Goal: Task Accomplishment & Management: Use online tool/utility

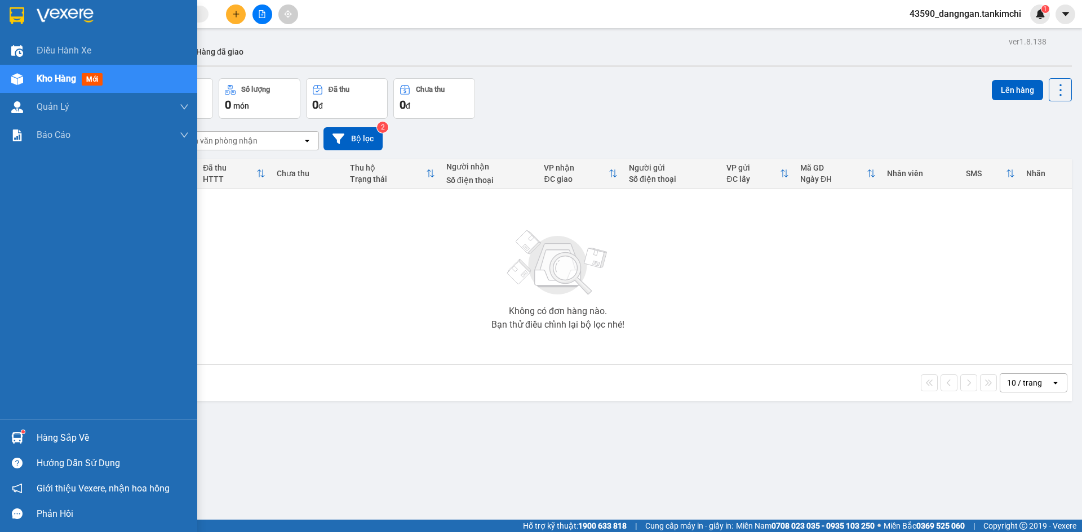
click at [43, 79] on span "Kho hàng" at bounding box center [56, 78] width 39 height 11
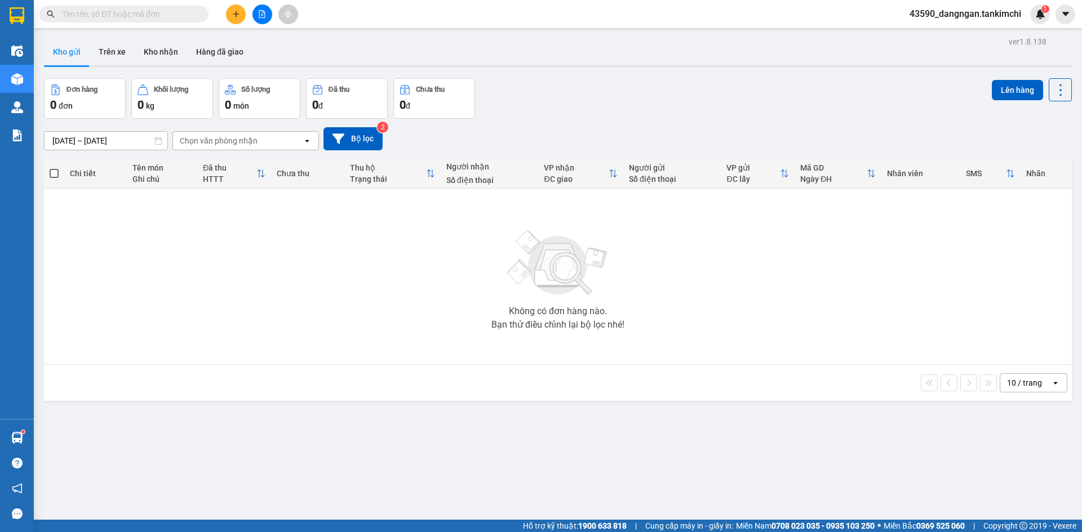
click at [261, 14] on icon "file-add" at bounding box center [262, 14] width 8 height 8
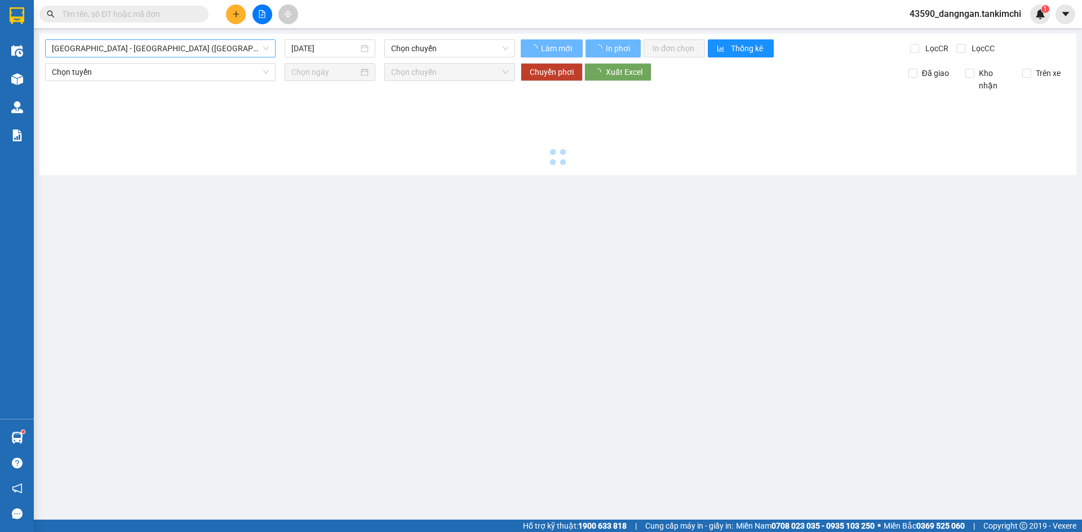
click at [253, 46] on span "[GEOGRAPHIC_DATA] - [GEOGRAPHIC_DATA] ([GEOGRAPHIC_DATA])" at bounding box center [160, 48] width 217 height 17
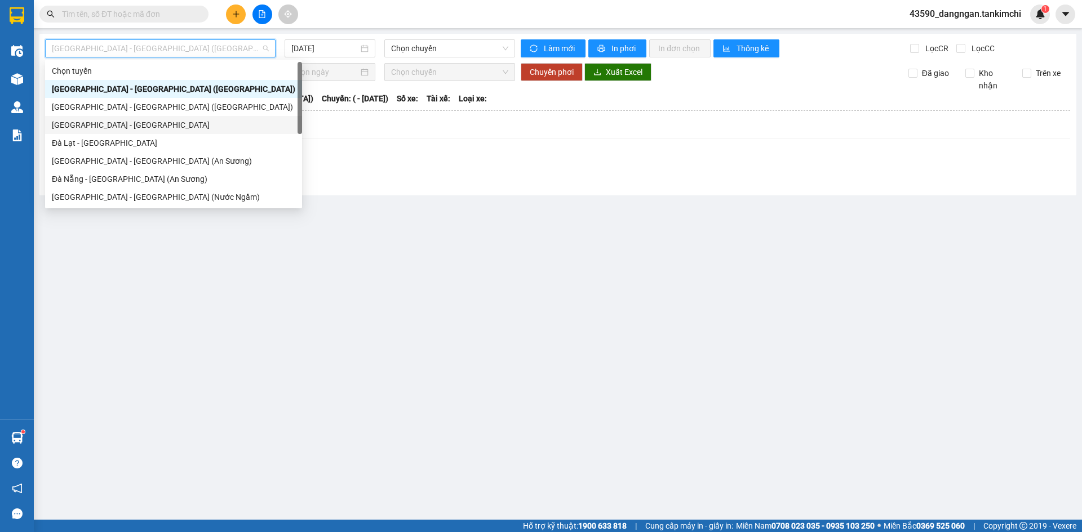
click at [168, 126] on div "[GEOGRAPHIC_DATA] - [GEOGRAPHIC_DATA]" at bounding box center [173, 125] width 243 height 12
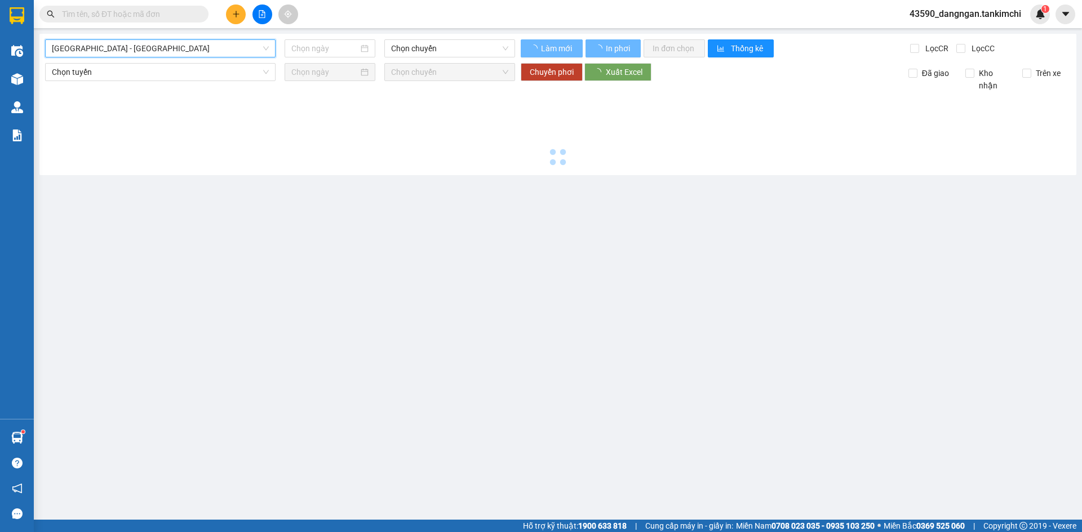
click at [184, 51] on span "[GEOGRAPHIC_DATA] - [GEOGRAPHIC_DATA]" at bounding box center [160, 48] width 217 height 17
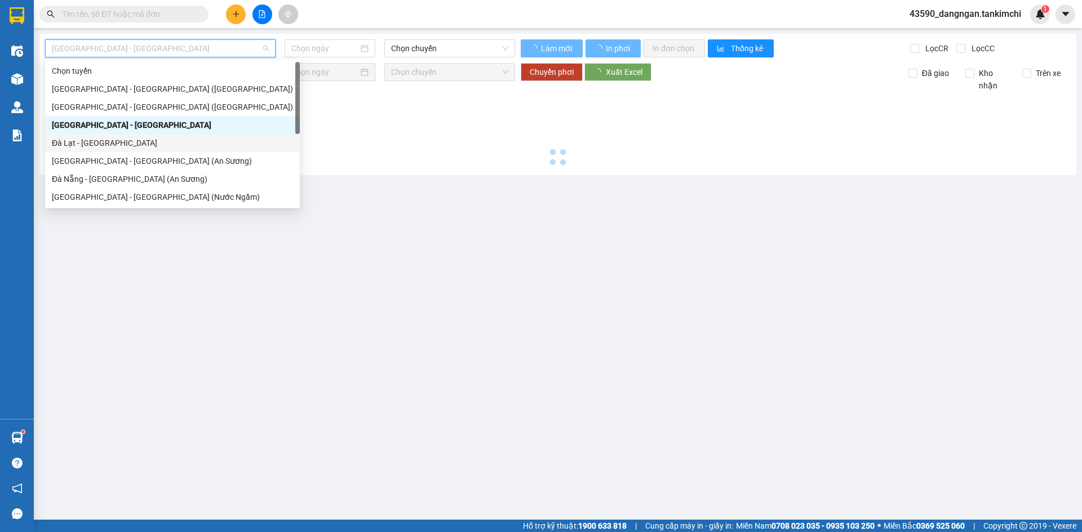
click at [161, 142] on div "Đà Lạt - [GEOGRAPHIC_DATA]" at bounding box center [172, 143] width 241 height 12
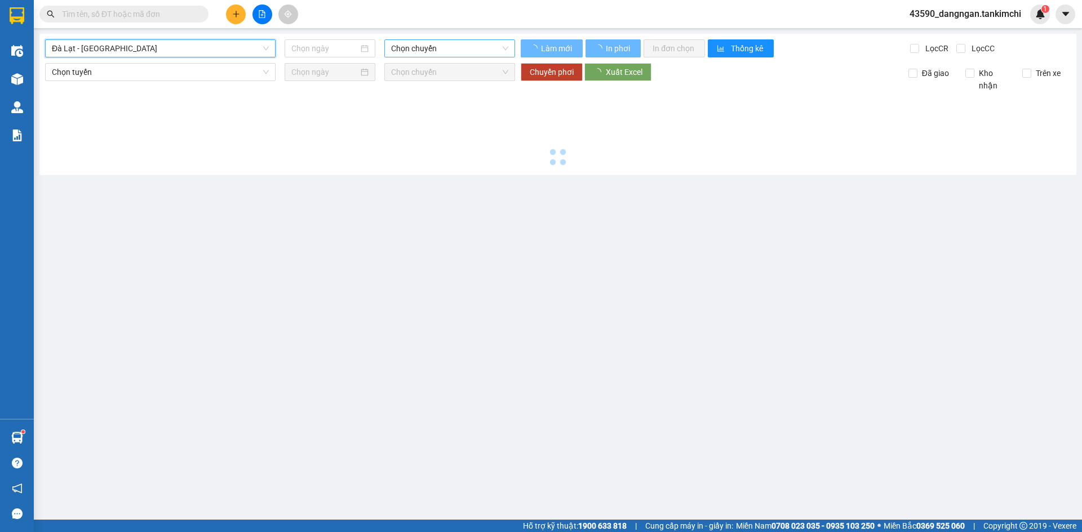
click at [440, 46] on span "Chọn chuyến" at bounding box center [449, 48] width 117 height 17
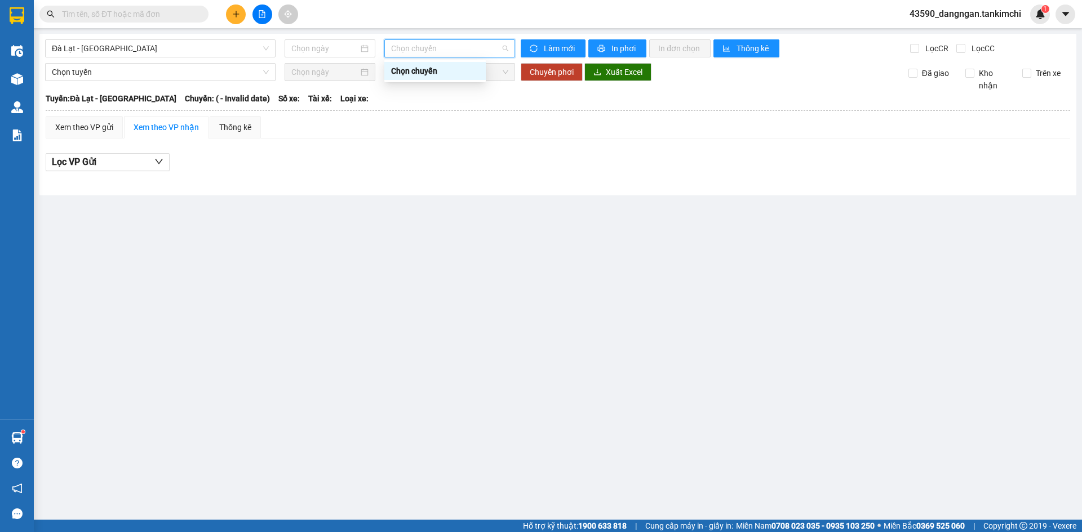
click at [416, 51] on span "Chọn chuyến" at bounding box center [449, 48] width 117 height 17
click at [322, 48] on input at bounding box center [324, 48] width 67 height 12
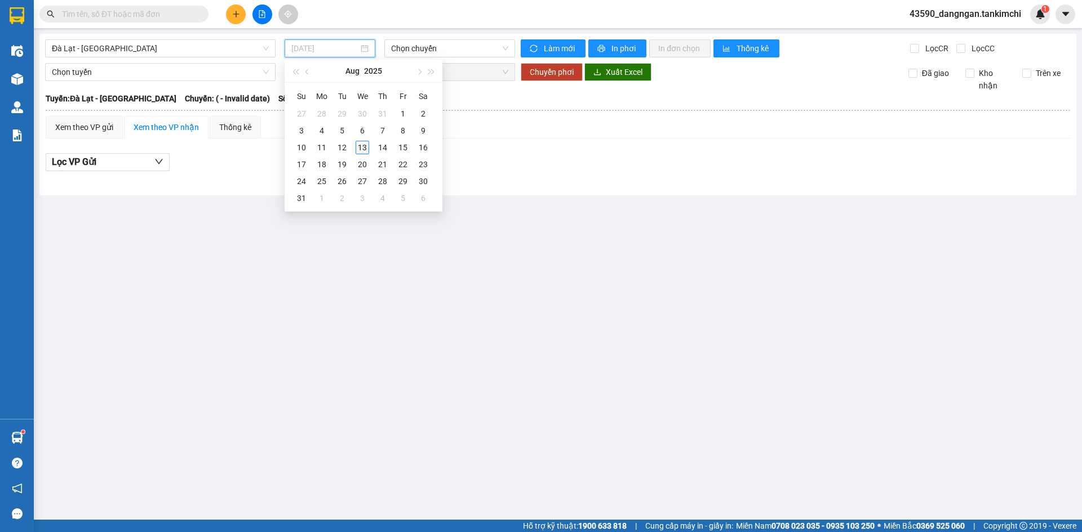
type input "[DATE]"
click at [367, 145] on div "13" at bounding box center [362, 148] width 14 height 14
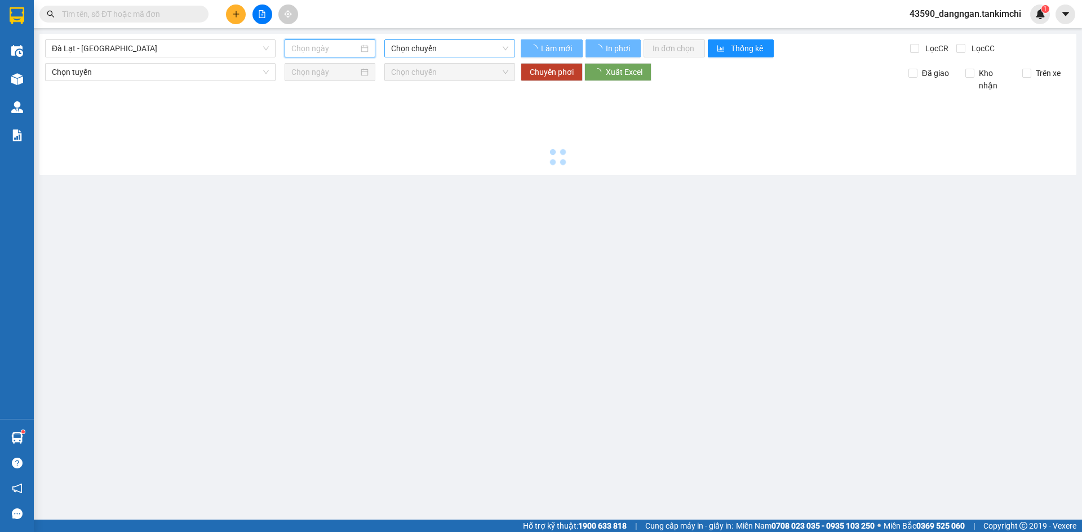
type input "[DATE]"
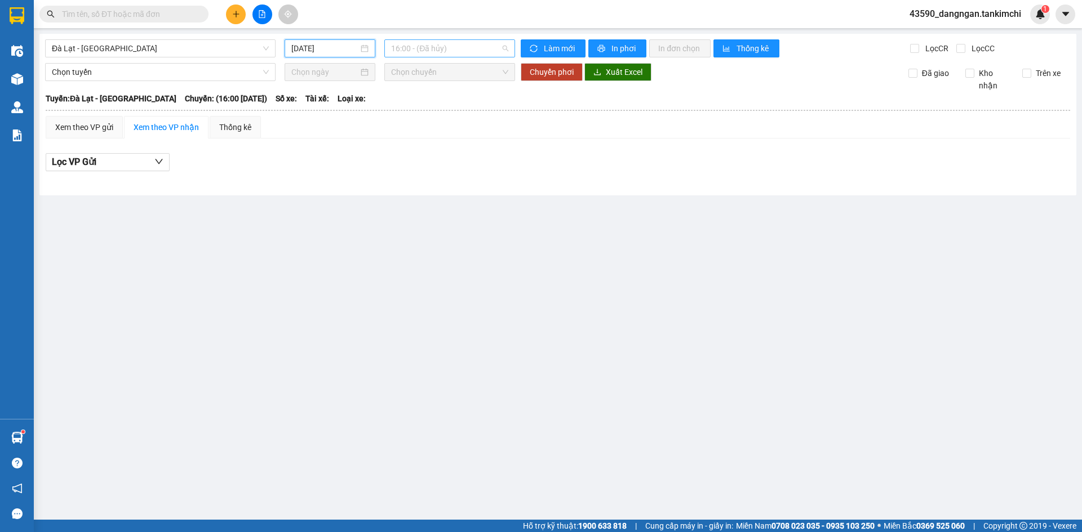
click at [433, 50] on span "16:00 - (Đã hủy)" at bounding box center [449, 48] width 117 height 17
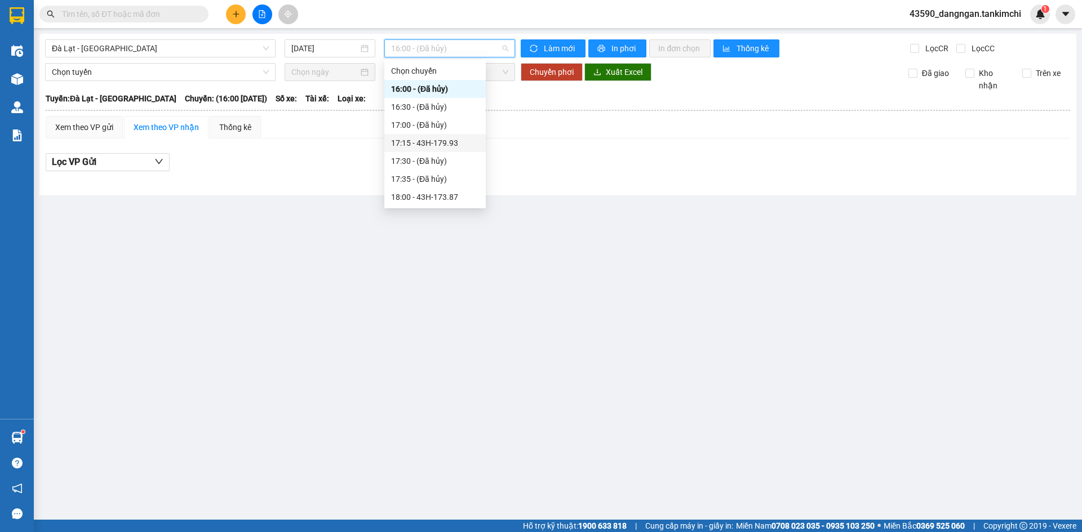
click at [446, 136] on div "17:15 - 43H-179.93" at bounding box center [434, 143] width 101 height 18
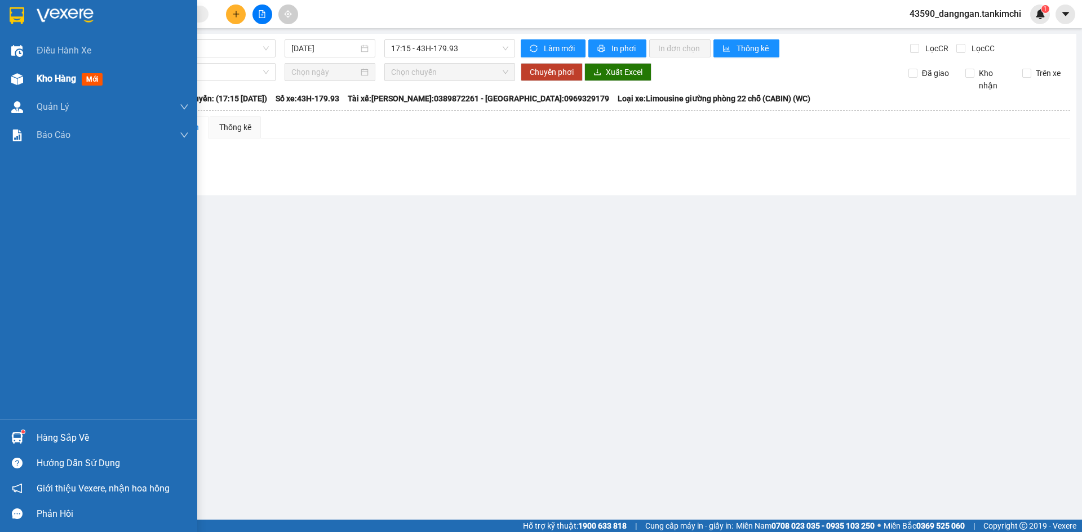
click at [26, 77] on div at bounding box center [17, 79] width 20 height 20
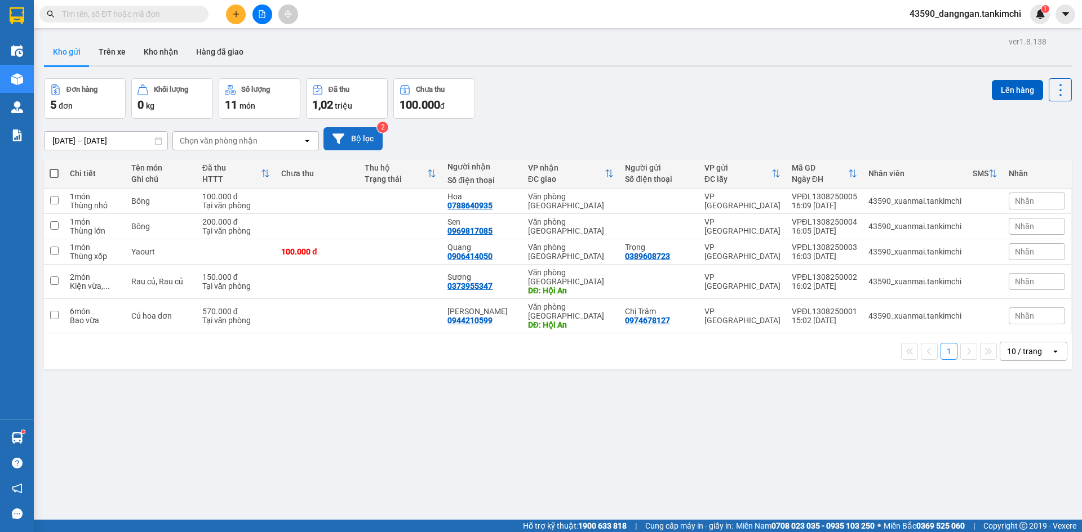
click at [337, 144] on icon at bounding box center [338, 139] width 12 height 12
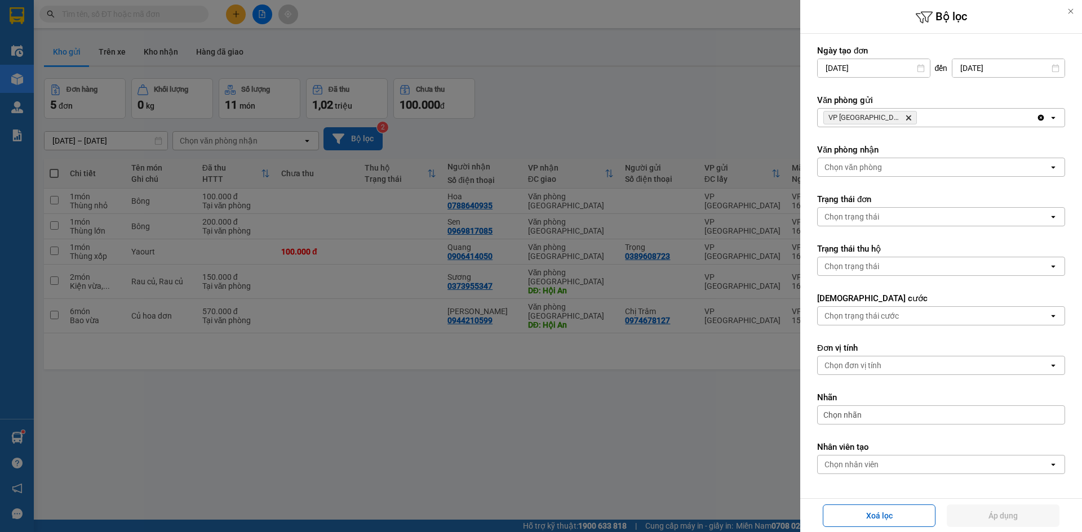
click at [395, 424] on div at bounding box center [541, 266] width 1082 height 532
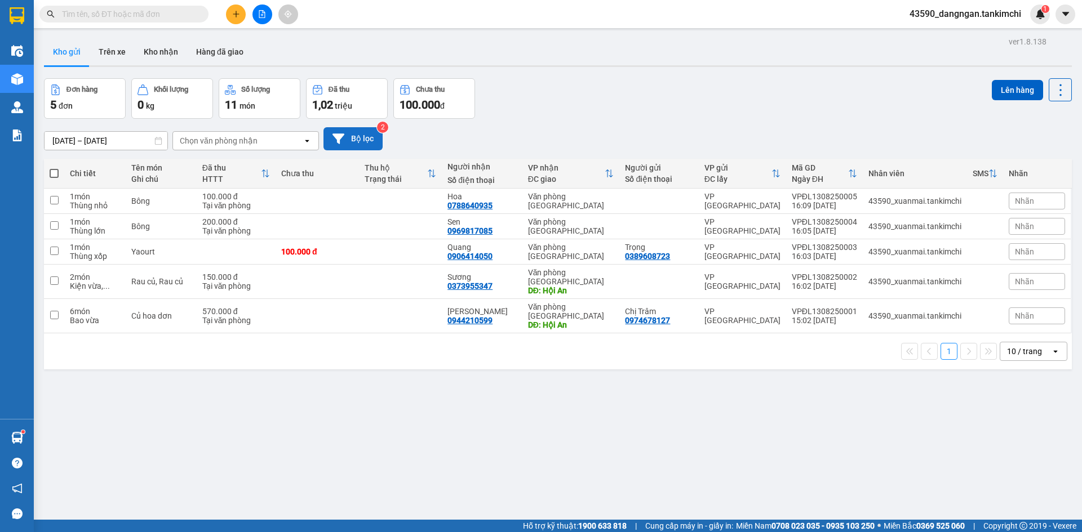
click at [275, 176] on th "Đã thu HTTT" at bounding box center [236, 174] width 79 height 30
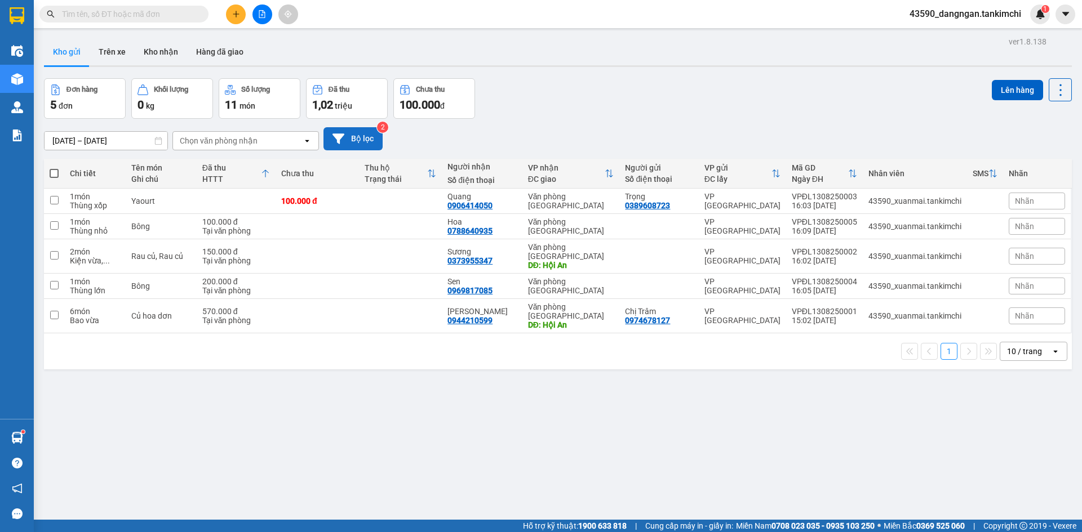
click at [50, 175] on span at bounding box center [54, 173] width 9 height 9
click at [54, 168] on input "checkbox" at bounding box center [54, 168] width 0 height 0
checkbox input "true"
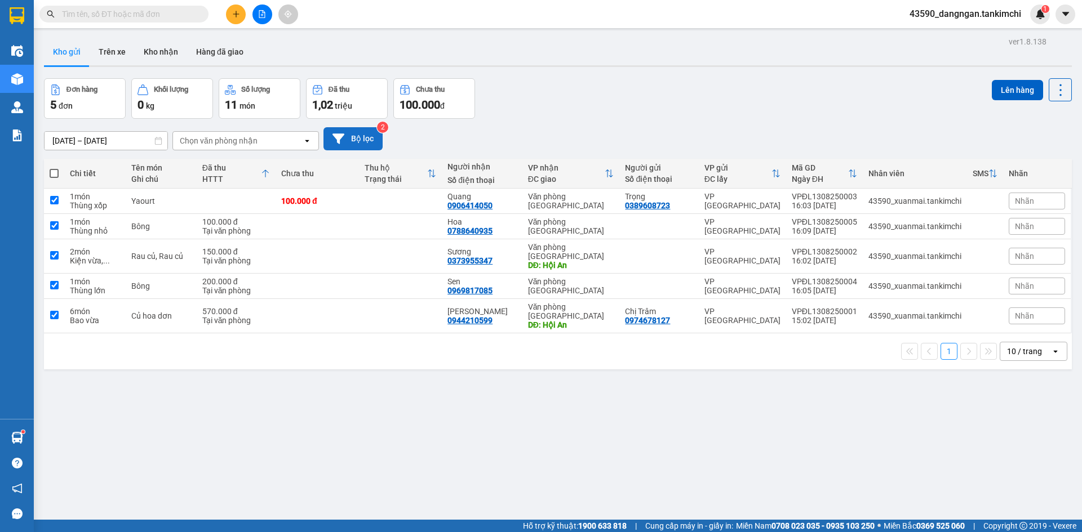
checkbox input "true"
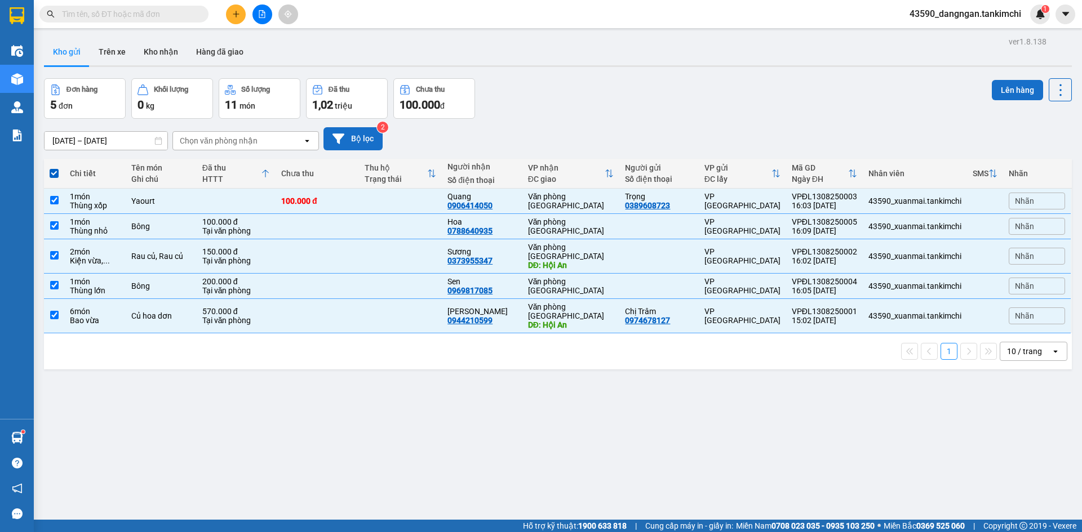
click at [1006, 93] on button "Lên hàng" at bounding box center [1016, 90] width 51 height 20
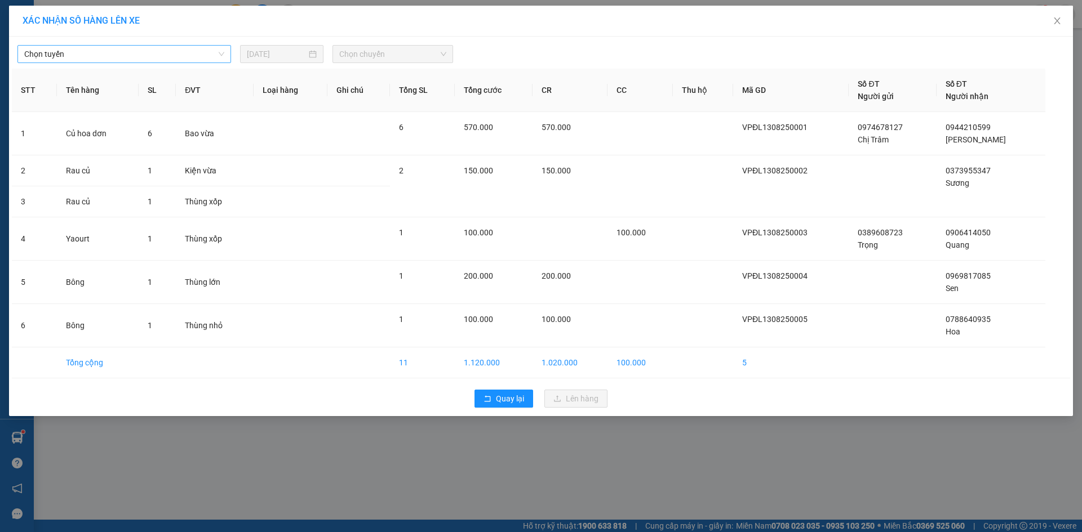
click at [173, 46] on span "Chọn tuyến" at bounding box center [124, 54] width 200 height 17
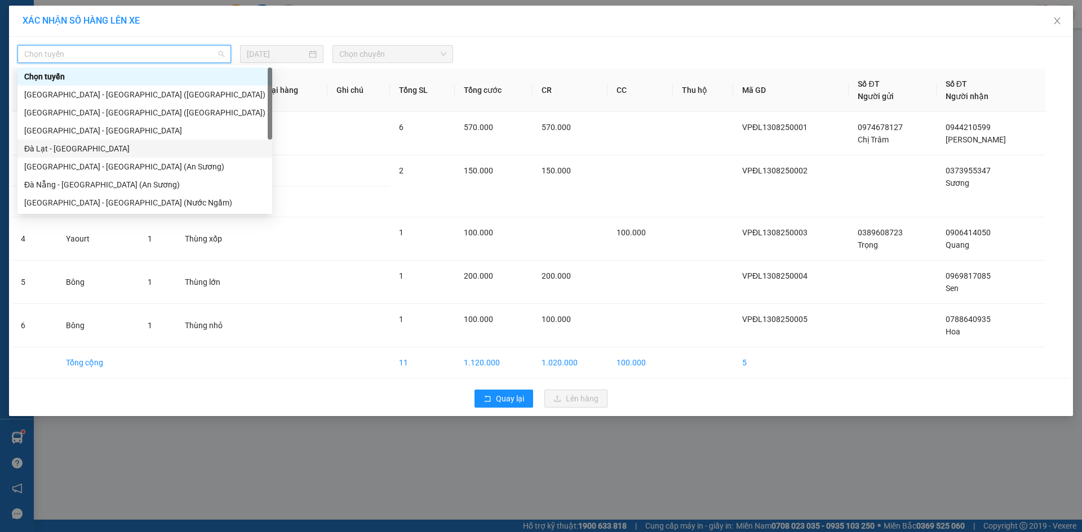
click at [68, 148] on div "Đà Lạt - [GEOGRAPHIC_DATA]" at bounding box center [144, 149] width 241 height 12
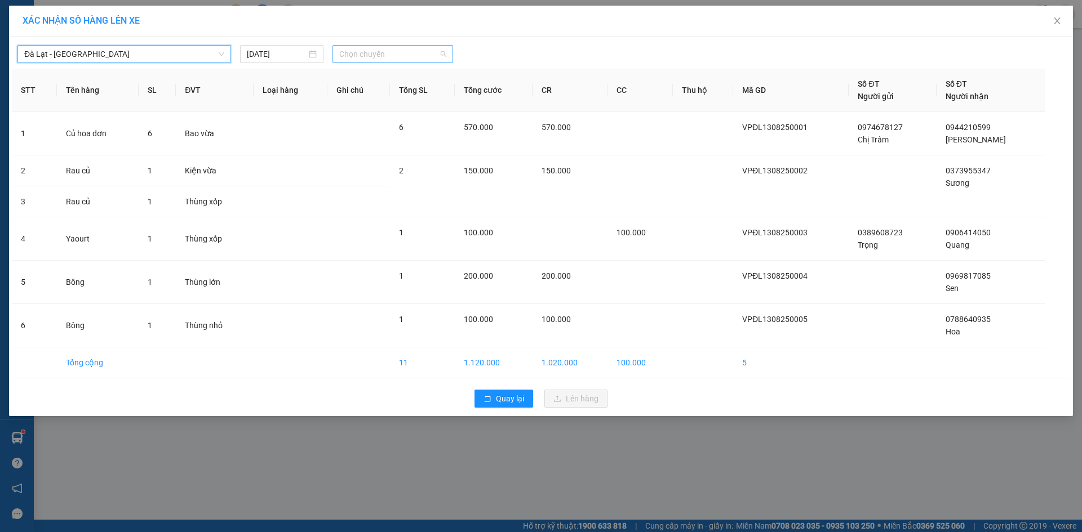
click at [357, 54] on span "Chọn chuyến" at bounding box center [392, 54] width 107 height 17
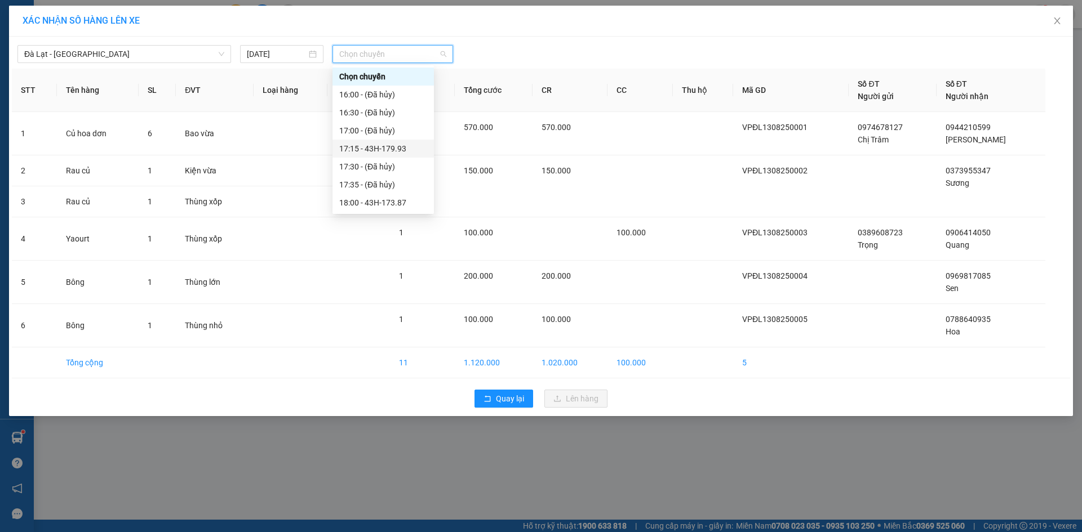
click at [386, 152] on div "17:15 - 43H-179.93" at bounding box center [383, 149] width 88 height 12
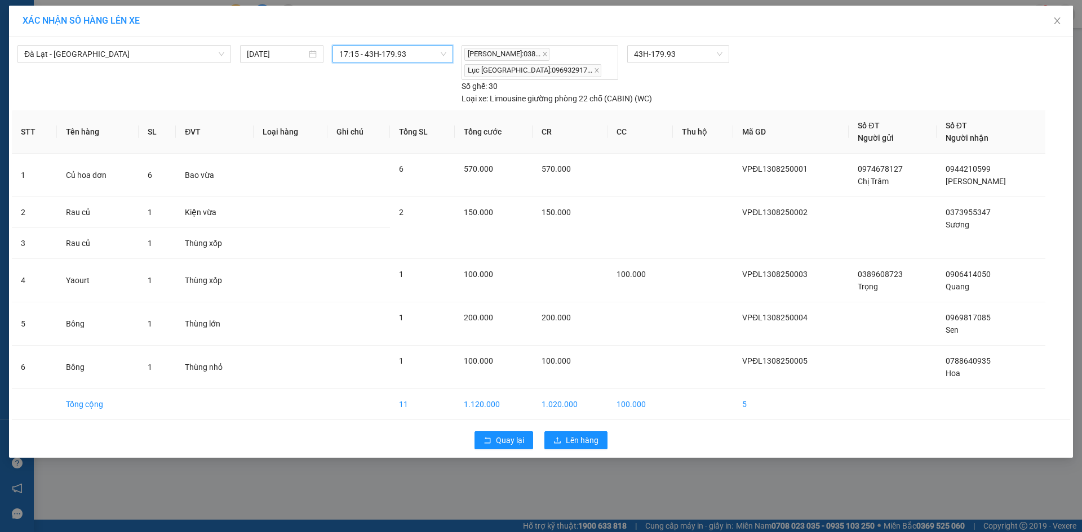
click at [401, 54] on span "17:15 - 43H-179.93" at bounding box center [392, 54] width 107 height 17
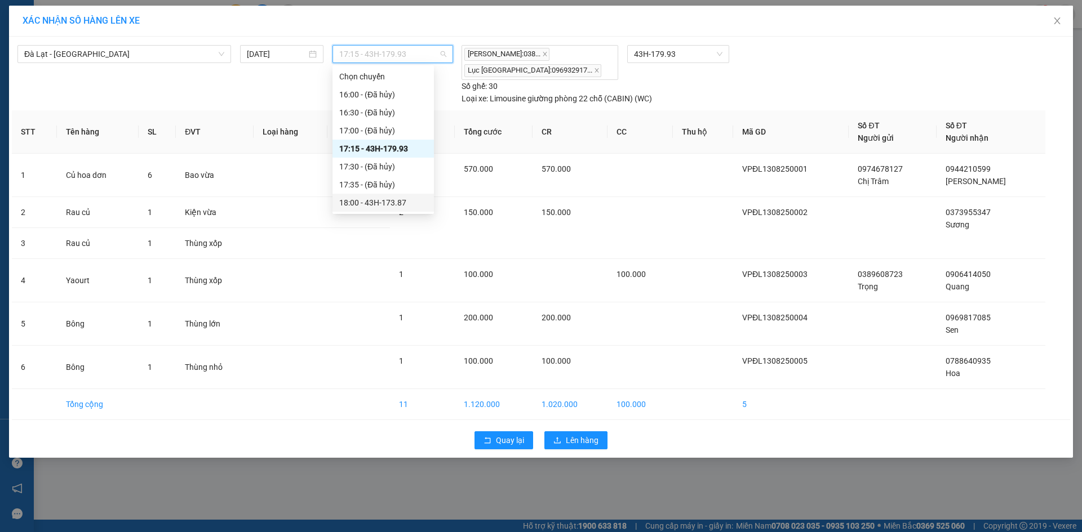
click at [395, 201] on div "18:00 - 43H-173.87" at bounding box center [383, 203] width 88 height 12
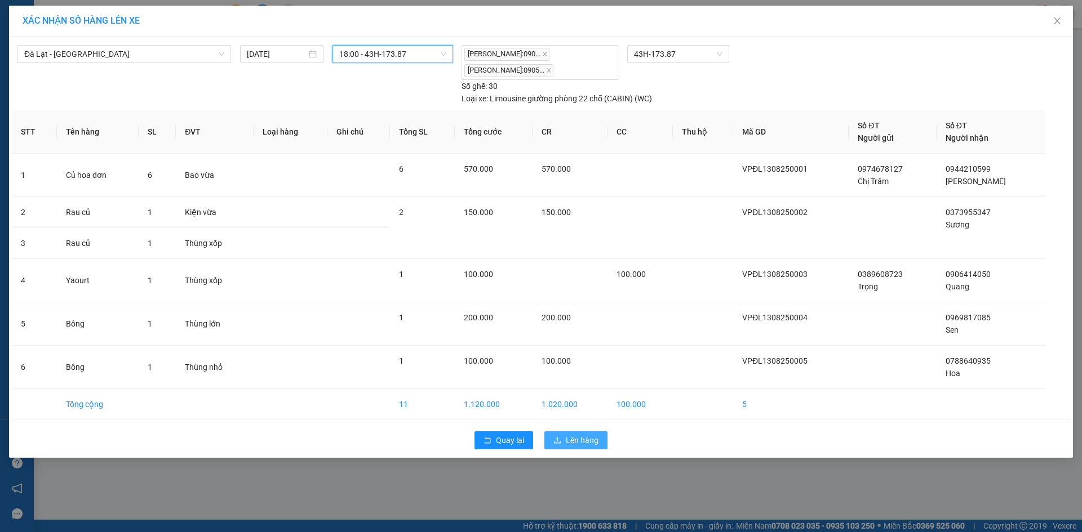
click at [580, 444] on span "Lên hàng" at bounding box center [582, 440] width 33 height 12
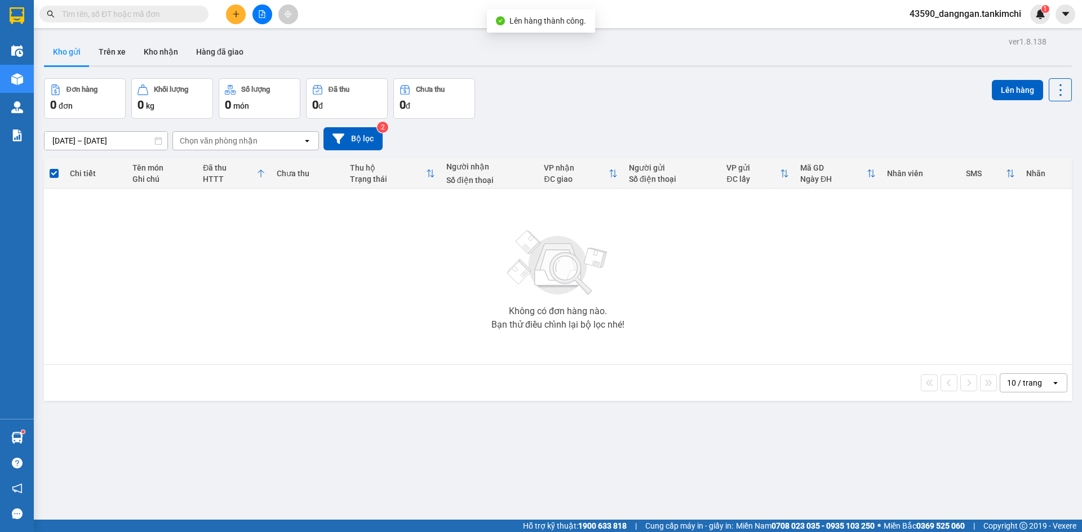
click at [265, 13] on icon "file-add" at bounding box center [262, 14] width 8 height 8
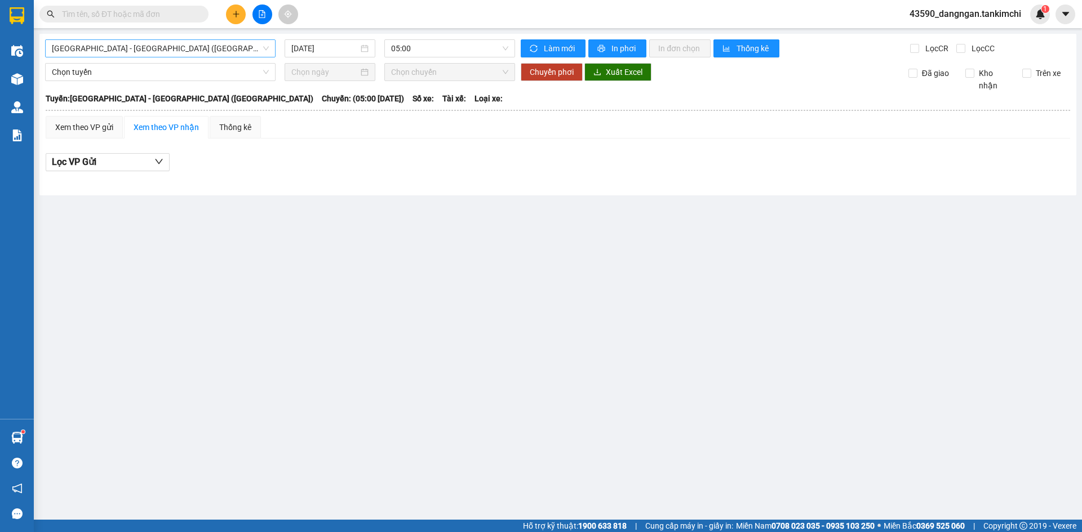
click at [170, 52] on span "[GEOGRAPHIC_DATA] - [GEOGRAPHIC_DATA] ([GEOGRAPHIC_DATA])" at bounding box center [160, 48] width 217 height 17
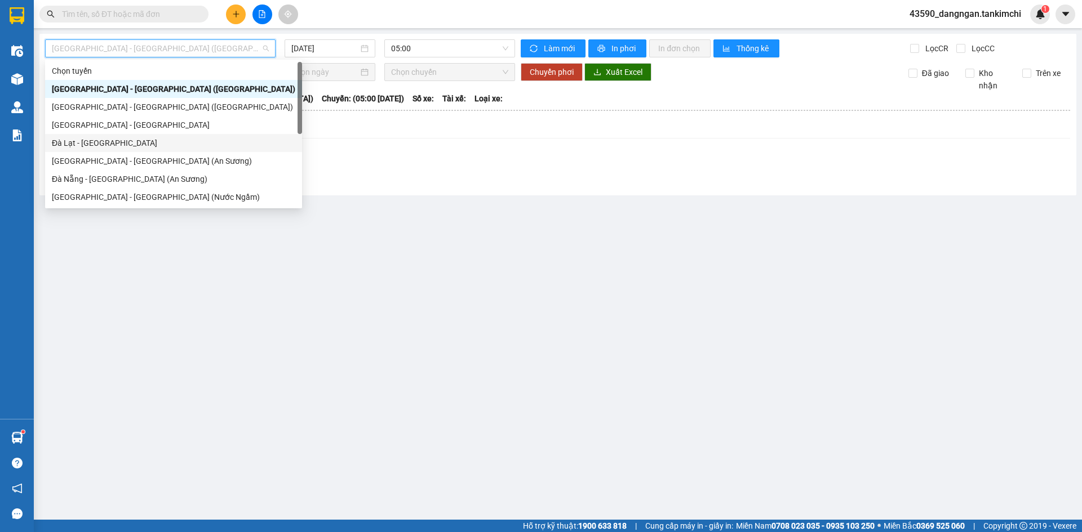
click at [148, 143] on div "Đà Lạt - [GEOGRAPHIC_DATA]" at bounding box center [173, 143] width 243 height 12
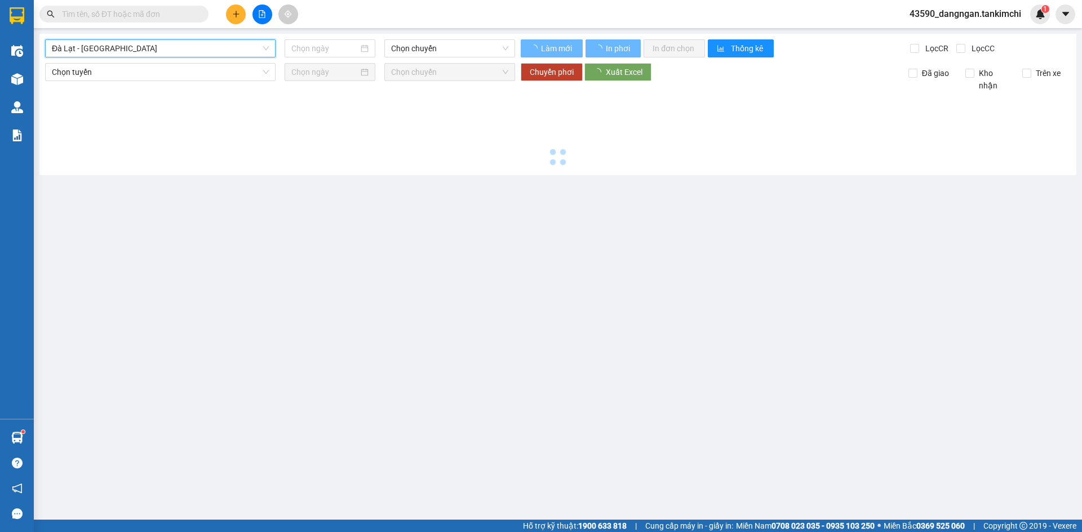
type input "[DATE]"
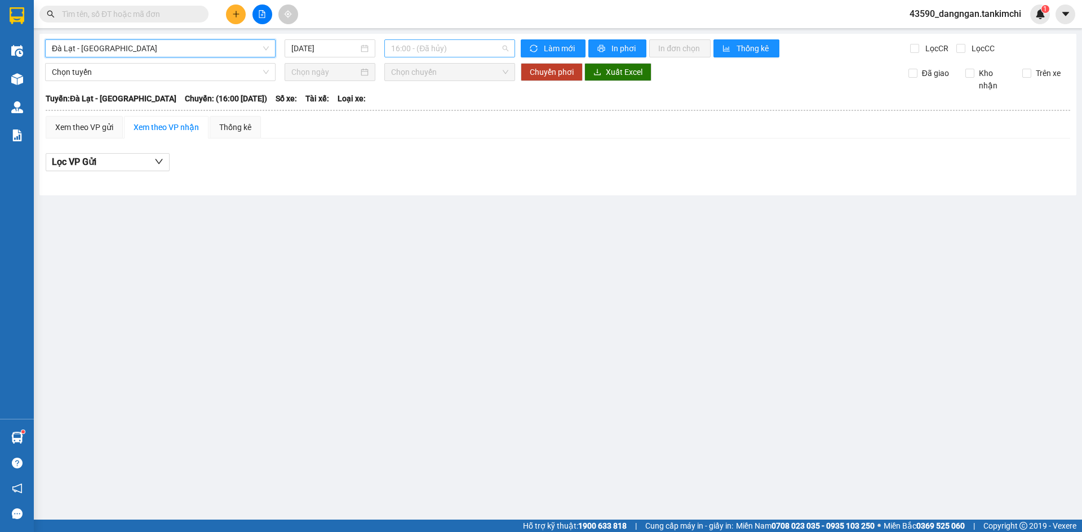
click at [432, 45] on span "16:00 - (Đã hủy)" at bounding box center [449, 48] width 117 height 17
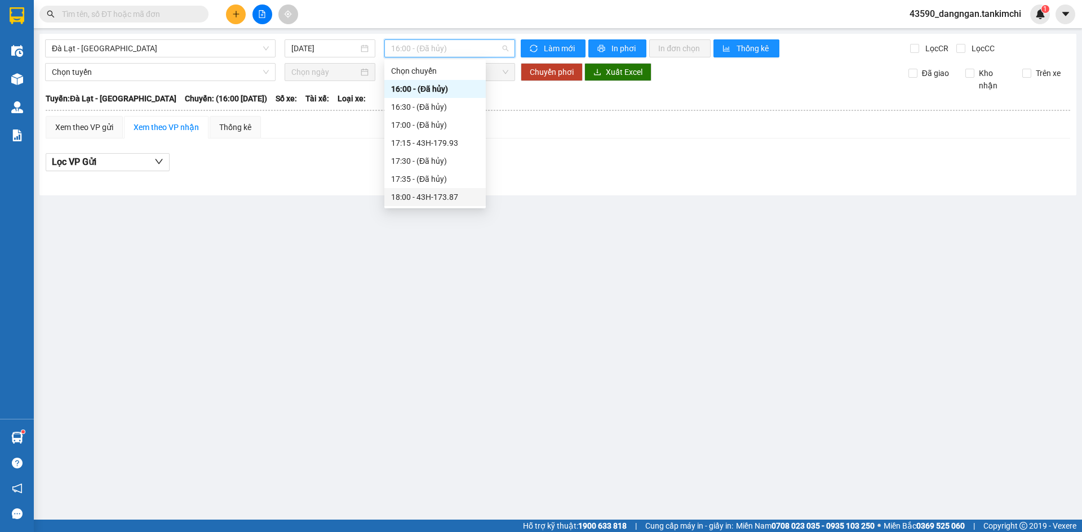
click at [441, 195] on div "18:00 - 43H-173.87" at bounding box center [435, 197] width 88 height 12
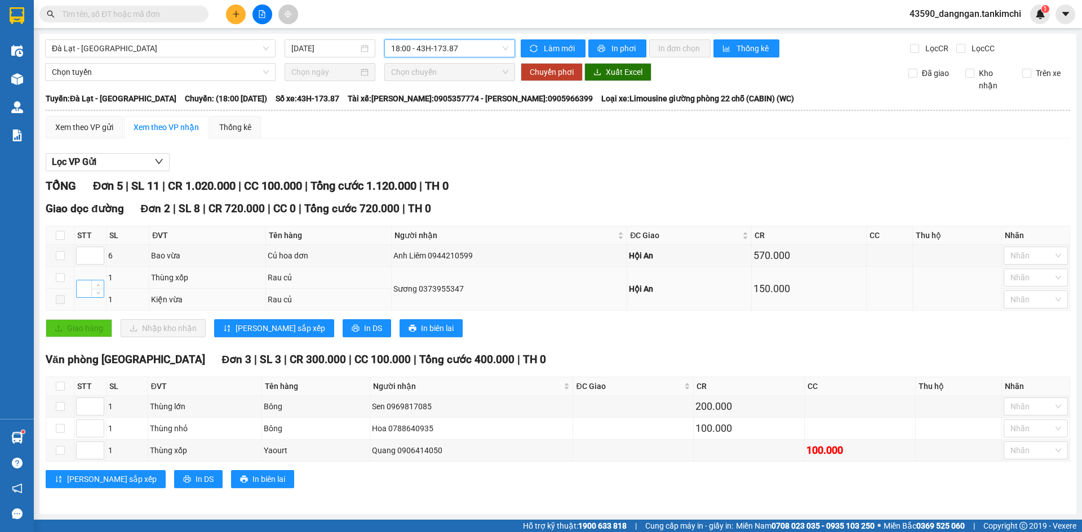
click at [91, 291] on input at bounding box center [90, 289] width 27 height 17
type input "1"
click at [88, 259] on input at bounding box center [90, 255] width 27 height 17
type input "2"
click at [91, 433] on input at bounding box center [90, 428] width 27 height 17
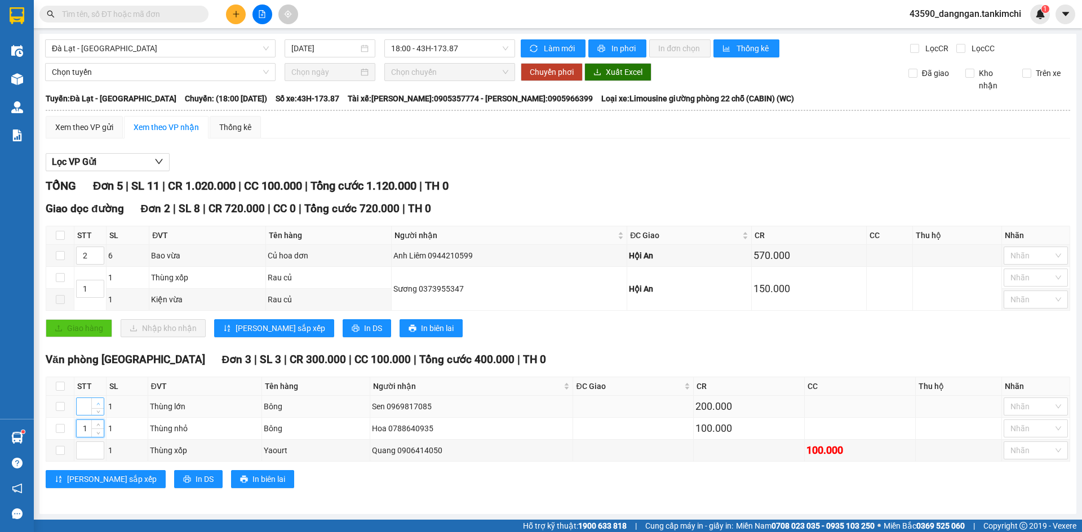
type input "1"
click at [94, 403] on span "Increase Value" at bounding box center [97, 403] width 12 height 10
type input "1"
type input "2"
click at [270, 325] on span "[PERSON_NAME] sắp xếp" at bounding box center [280, 328] width 90 height 12
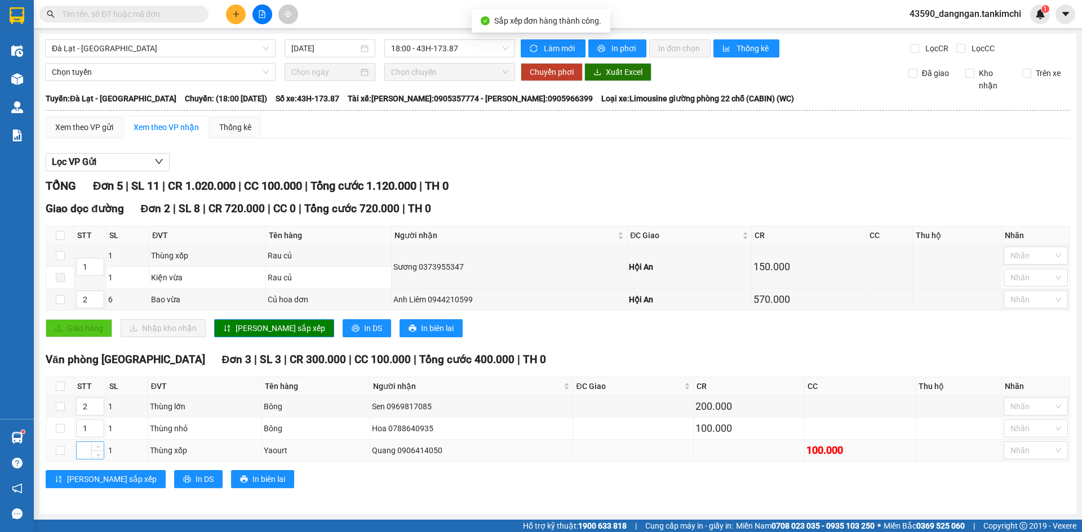
click at [85, 452] on input at bounding box center [90, 450] width 27 height 17
click at [94, 429] on span "Decrease Value" at bounding box center [97, 432] width 12 height 10
type input "1"
click at [90, 429] on input "1" at bounding box center [90, 428] width 27 height 17
type input "2"
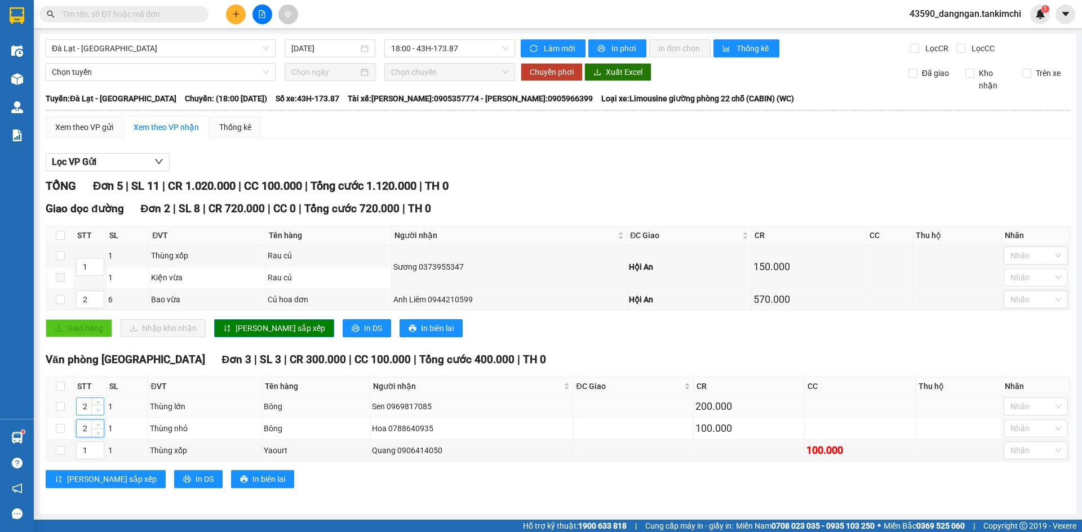
type input "1"
click at [91, 410] on span "Decrease Value" at bounding box center [97, 410] width 12 height 10
type input "3"
click at [75, 481] on span "[PERSON_NAME] sắp xếp" at bounding box center [112, 479] width 90 height 12
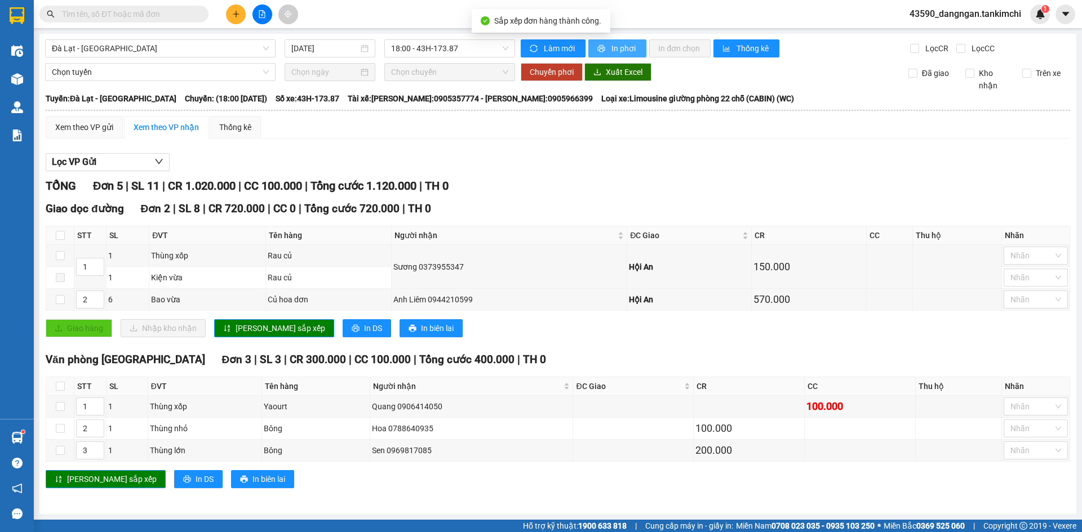
click at [628, 46] on span "In phơi" at bounding box center [624, 48] width 26 height 12
